Goal: Task Accomplishment & Management: Complete application form

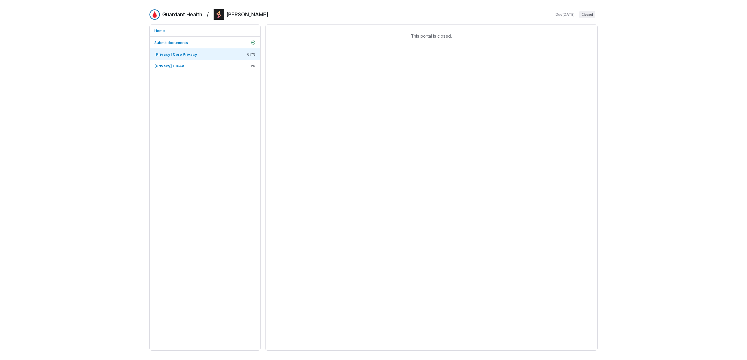
click at [198, 157] on div "Home Submit documents [Privacy] Core Privacy 67 % [Privacy] HIPAA 0 %" at bounding box center [204, 188] width 111 height 327
click at [177, 114] on div "Home Submit documents [Privacy] Core Privacy 0 % [Privacy] HIPAA 0 %" at bounding box center [204, 188] width 111 height 327
click at [181, 56] on span "[Privacy] Core Privacy" at bounding box center [175, 54] width 43 height 5
click at [188, 54] on span "[Privacy] Core Privacy" at bounding box center [175, 54] width 43 height 5
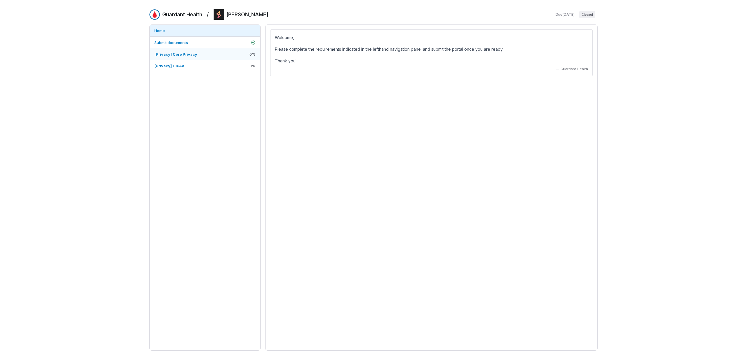
click at [213, 55] on link "[Privacy] Core Privacy 0 %" at bounding box center [205, 54] width 111 height 12
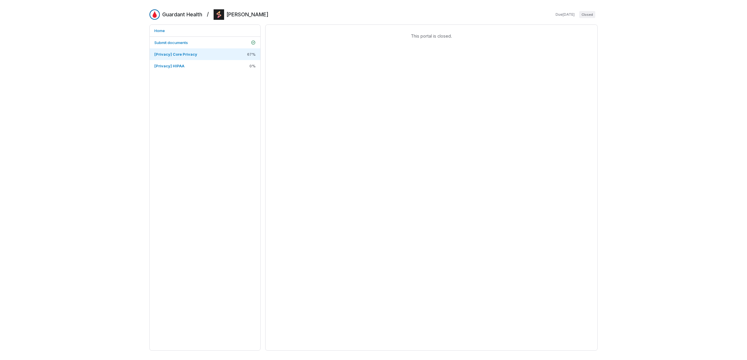
click at [390, 62] on div "This portal is closed." at bounding box center [431, 188] width 332 height 327
click at [191, 42] on link "Submit documents" at bounding box center [205, 43] width 111 height 12
click at [175, 52] on span "[Privacy] Core Privacy" at bounding box center [175, 54] width 43 height 5
click at [172, 63] on span "[Privacy] HIPAA" at bounding box center [169, 65] width 30 height 5
click at [171, 49] on link "[Privacy] Core Privacy 67 %" at bounding box center [205, 54] width 111 height 12
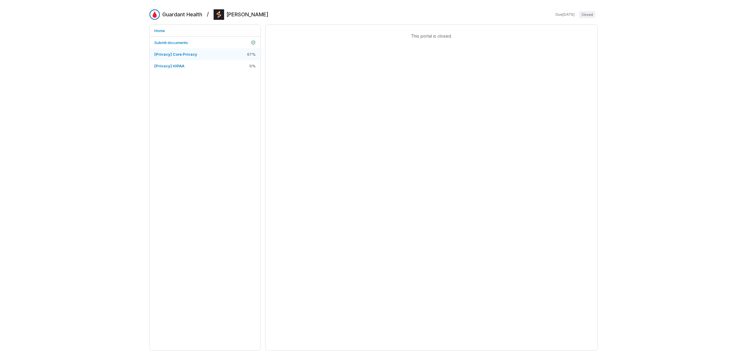
click at [170, 60] on link "[Privacy] Core Privacy 67 %" at bounding box center [205, 54] width 111 height 12
click at [169, 63] on span "[Privacy] HIPAA" at bounding box center [169, 65] width 30 height 5
click at [171, 45] on span "Submit documents" at bounding box center [171, 42] width 34 height 5
click at [170, 53] on span "[Privacy] Core Privacy" at bounding box center [175, 54] width 43 height 5
click at [449, 38] on span "This portal is closed." at bounding box center [431, 36] width 323 height 6
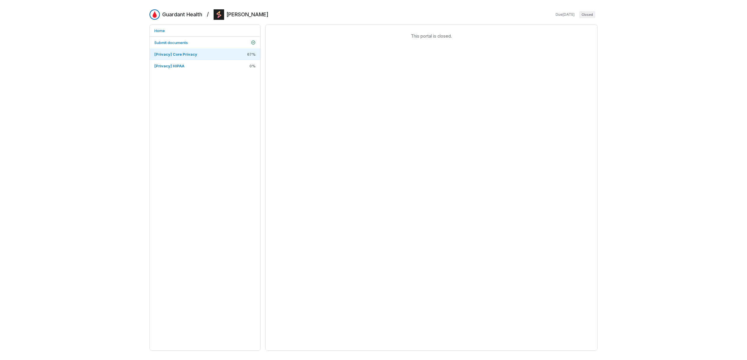
click at [194, 82] on div "Home Submit documents [Privacy] Core Privacy 67 % [Privacy] HIPAA 0 %" at bounding box center [204, 188] width 111 height 327
click at [183, 68] on span "[Privacy] HIPAA" at bounding box center [169, 65] width 30 height 5
click at [171, 68] on span "[Privacy] HIPAA" at bounding box center [169, 66] width 30 height 5
click at [168, 41] on span "Submit documents" at bounding box center [171, 42] width 34 height 5
click at [290, 71] on div "This portal is closed." at bounding box center [431, 188] width 332 height 327
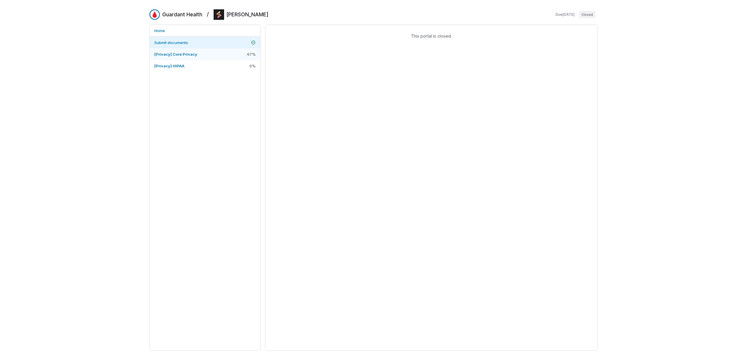
click at [183, 53] on span "[Privacy] Core Privacy" at bounding box center [175, 54] width 43 height 5
click at [176, 66] on span "[Privacy] HIPAA" at bounding box center [169, 66] width 30 height 5
click at [179, 50] on link "[Privacy] Core Privacy 67 %" at bounding box center [205, 54] width 111 height 12
click at [179, 40] on span "Submit documents" at bounding box center [171, 42] width 34 height 5
click at [177, 49] on link "[Privacy] Core Privacy 67 %" at bounding box center [205, 54] width 111 height 12
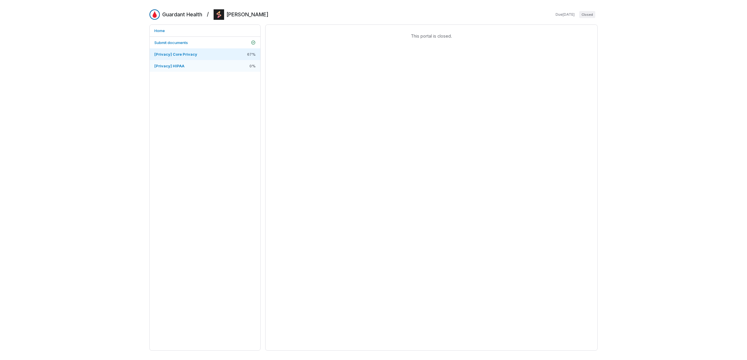
click at [177, 63] on span "[Privacy] HIPAA" at bounding box center [169, 65] width 30 height 5
click at [180, 43] on span "Submit documents" at bounding box center [171, 42] width 34 height 5
click at [178, 58] on link "[Privacy] Core Privacy 67 %" at bounding box center [205, 54] width 111 height 12
click at [177, 68] on span "[Privacy] HIPAA" at bounding box center [169, 66] width 30 height 5
click at [180, 53] on span "[Privacy] Core Privacy" at bounding box center [175, 54] width 43 height 5
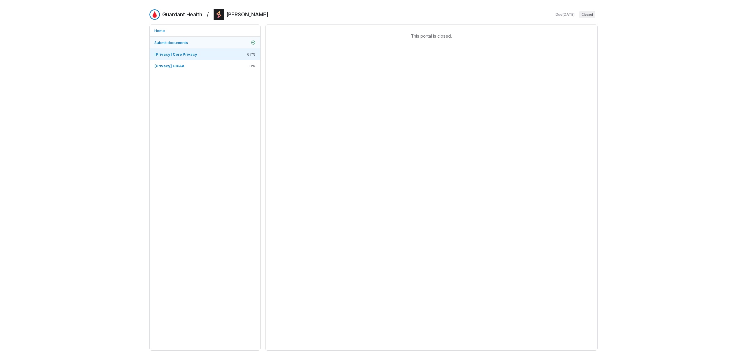
click at [180, 42] on span "Submit documents" at bounding box center [171, 42] width 34 height 5
click at [182, 58] on link "[Privacy] Core Privacy 67 %" at bounding box center [205, 54] width 111 height 12
click at [184, 68] on link "[Privacy] HIPAA 0 %" at bounding box center [205, 66] width 111 height 12
click at [194, 42] on link "Submit documents" at bounding box center [205, 43] width 111 height 12
click at [174, 52] on span "[Privacy] Core Privacy" at bounding box center [175, 54] width 43 height 5
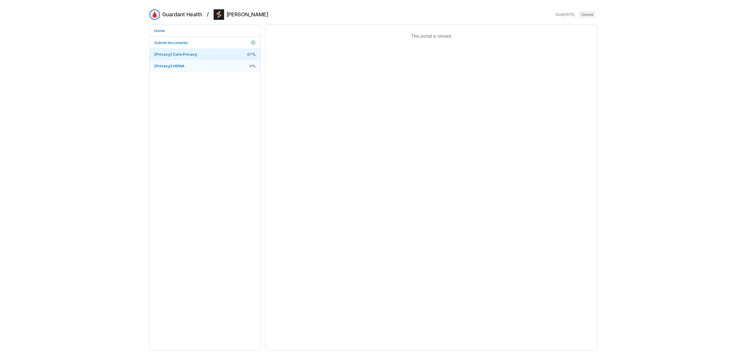
click at [175, 65] on span "[Privacy] HIPAA" at bounding box center [169, 66] width 30 height 5
click at [177, 109] on div "Home Submit documents [Privacy] Core Privacy 67 % [Privacy] HIPAA 0 %" at bounding box center [204, 188] width 111 height 327
click at [184, 69] on link "[Privacy] HIPAA 0 %" at bounding box center [205, 66] width 111 height 12
click at [175, 67] on span "[Privacy] HIPAA" at bounding box center [169, 66] width 30 height 5
click at [176, 61] on link "[Privacy] HIPAA 0 %" at bounding box center [205, 66] width 111 height 12
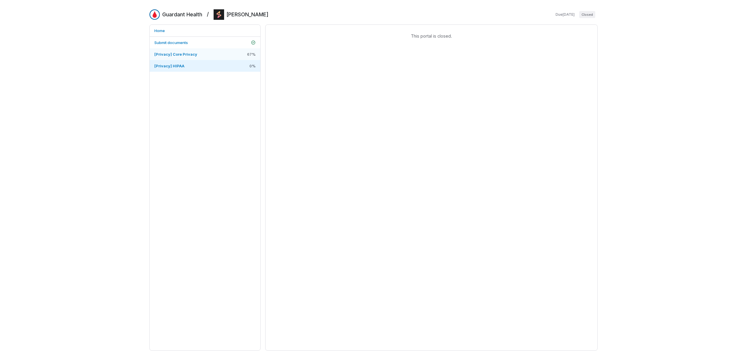
click at [176, 54] on span "[Privacy] Core Privacy" at bounding box center [175, 54] width 43 height 5
click at [175, 67] on span "[Privacy] HIPAA" at bounding box center [169, 66] width 30 height 5
click at [423, 56] on div "This portal is closed." at bounding box center [431, 188] width 332 height 327
click at [590, 15] on span "Closed" at bounding box center [587, 14] width 16 height 7
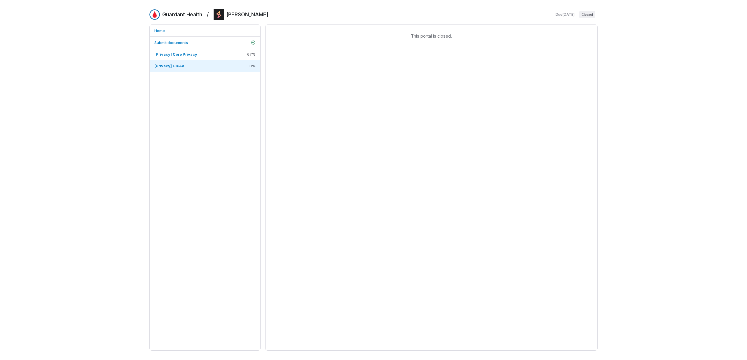
click at [590, 15] on span "Closed" at bounding box center [587, 14] width 16 height 7
click at [572, 16] on span "Due Oct 16, 2025" at bounding box center [565, 14] width 19 height 5
click at [556, 16] on span "Due Oct 16, 2025" at bounding box center [565, 14] width 19 height 5
drag, startPoint x: 534, startPoint y: 16, endPoint x: 582, endPoint y: 12, distance: 48.6
click at [582, 12] on div "Guardant Health / Straiker Due Oct 16, 2025 Closed" at bounding box center [373, 14] width 448 height 11
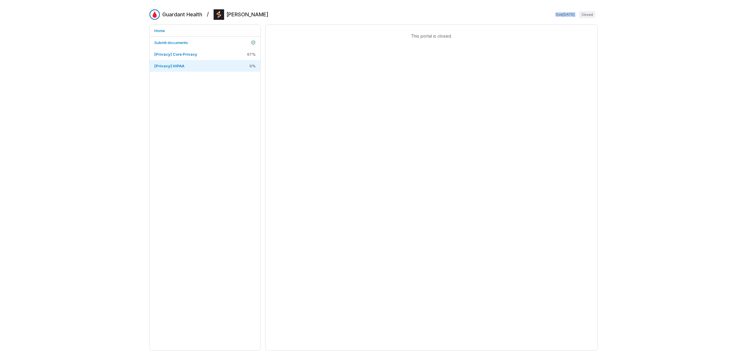
click at [582, 12] on span "Closed" at bounding box center [587, 14] width 16 height 7
click at [583, 14] on span "Closed" at bounding box center [587, 14] width 16 height 7
click at [243, 14] on h2 "[PERSON_NAME]" at bounding box center [248, 15] width 42 height 8
click at [216, 16] on span "[PERSON_NAME]" at bounding box center [241, 14] width 55 height 11
click at [180, 16] on h2 "Guardant Health" at bounding box center [182, 15] width 40 height 8
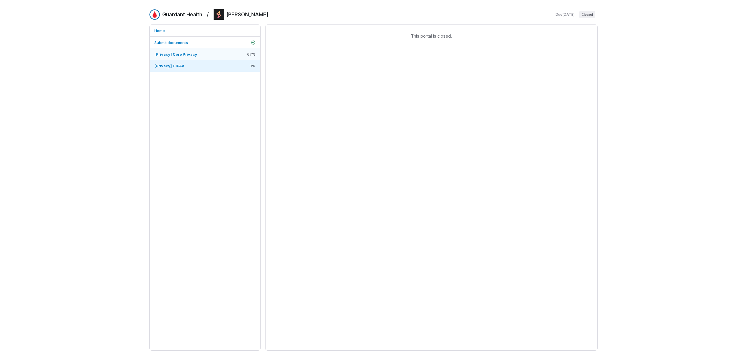
click at [188, 55] on span "[Privacy] Core Privacy" at bounding box center [175, 54] width 43 height 5
drag, startPoint x: 280, startPoint y: 166, endPoint x: 279, endPoint y: 161, distance: 5.3
click at [280, 166] on div "This portal is closed." at bounding box center [431, 188] width 332 height 327
click at [77, 20] on div "Guardant Health / [PERSON_NAME] Due [DATE] Closed Home Submit documents [Privac…" at bounding box center [373, 180] width 747 height 360
click at [218, 56] on link "[Privacy] Core Privacy 0 %" at bounding box center [205, 54] width 111 height 12
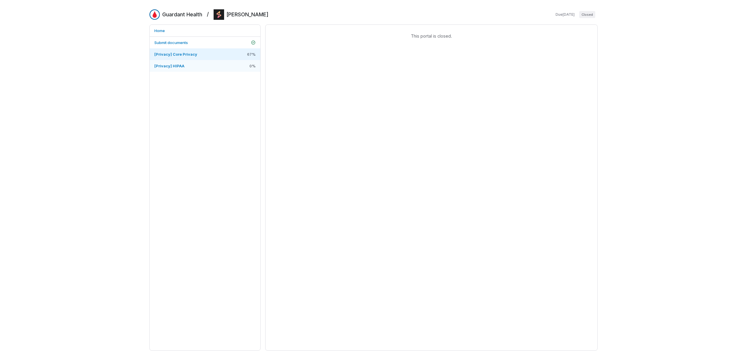
click at [217, 64] on link "[Privacy] HIPAA 0 %" at bounding box center [205, 66] width 111 height 12
click at [217, 51] on link "[Privacy] Core Privacy 67 %" at bounding box center [205, 54] width 111 height 12
click at [215, 41] on link "Submit documents" at bounding box center [205, 43] width 111 height 12
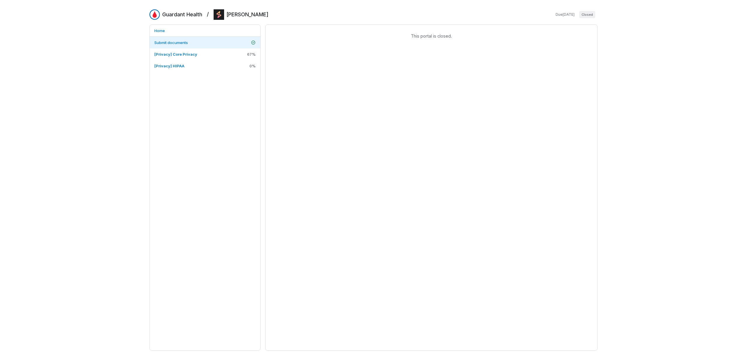
click at [113, 45] on div "Guardant Health / [PERSON_NAME] Due [DATE] Closed Home Submit documents [Privac…" at bounding box center [373, 180] width 747 height 360
